Goal: Task Accomplishment & Management: Use online tool/utility

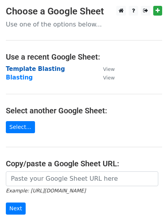
click at [36, 69] on strong "Template Blasting" at bounding box center [35, 68] width 59 height 7
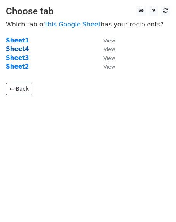
click at [11, 51] on strong "Sheet4" at bounding box center [17, 49] width 23 height 7
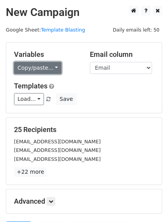
click at [39, 66] on link "Copy/paste..." at bounding box center [38, 68] width 48 height 12
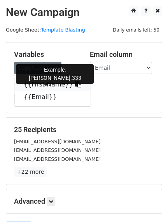
click at [75, 85] on icon at bounding box center [78, 84] width 6 height 6
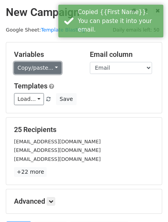
click at [46, 69] on link "Copy/paste..." at bounding box center [38, 68] width 48 height 12
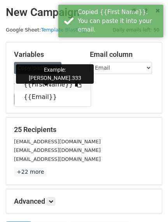
click at [46, 83] on link "{{First Name}}" at bounding box center [52, 84] width 76 height 12
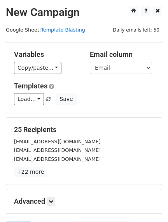
scroll to position [80, 0]
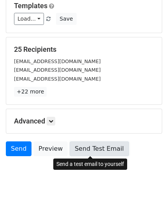
click at [87, 153] on link "Send Test Email" at bounding box center [99, 148] width 59 height 15
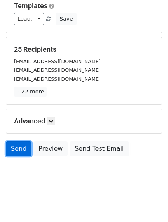
click at [26, 149] on link "Send" at bounding box center [19, 148] width 26 height 15
